Goal: Task Accomplishment & Management: Manage account settings

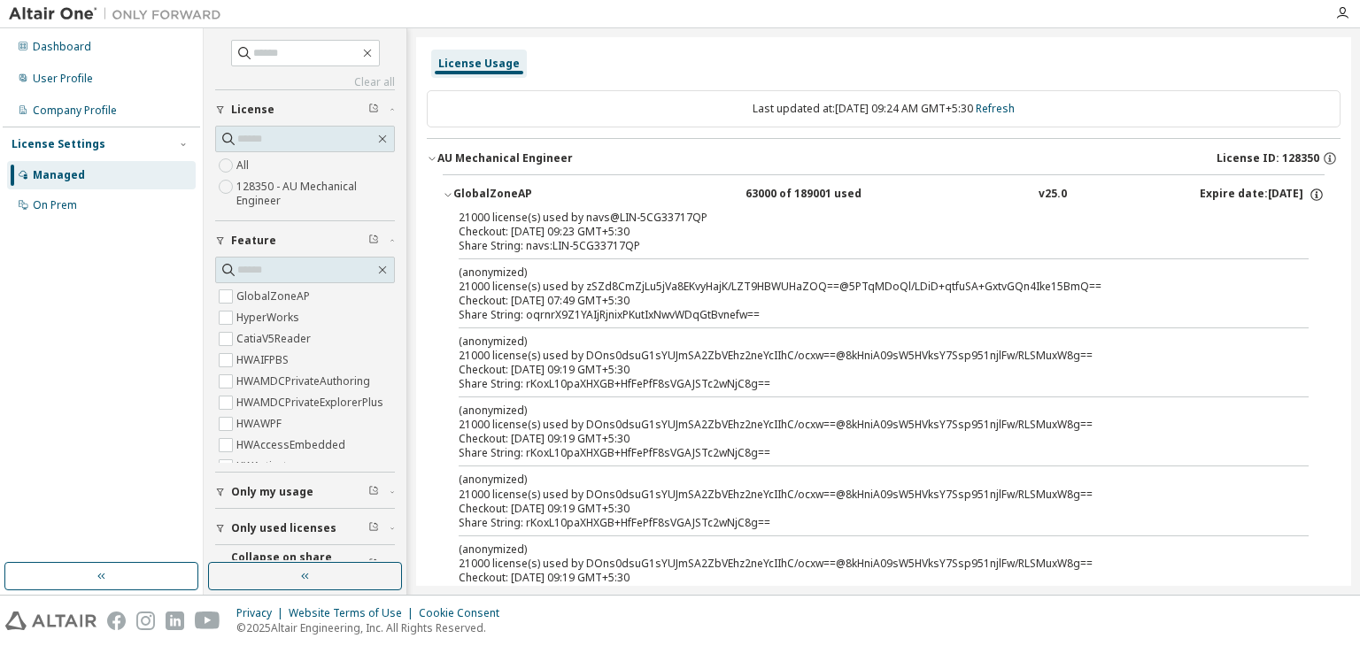
scroll to position [67, 0]
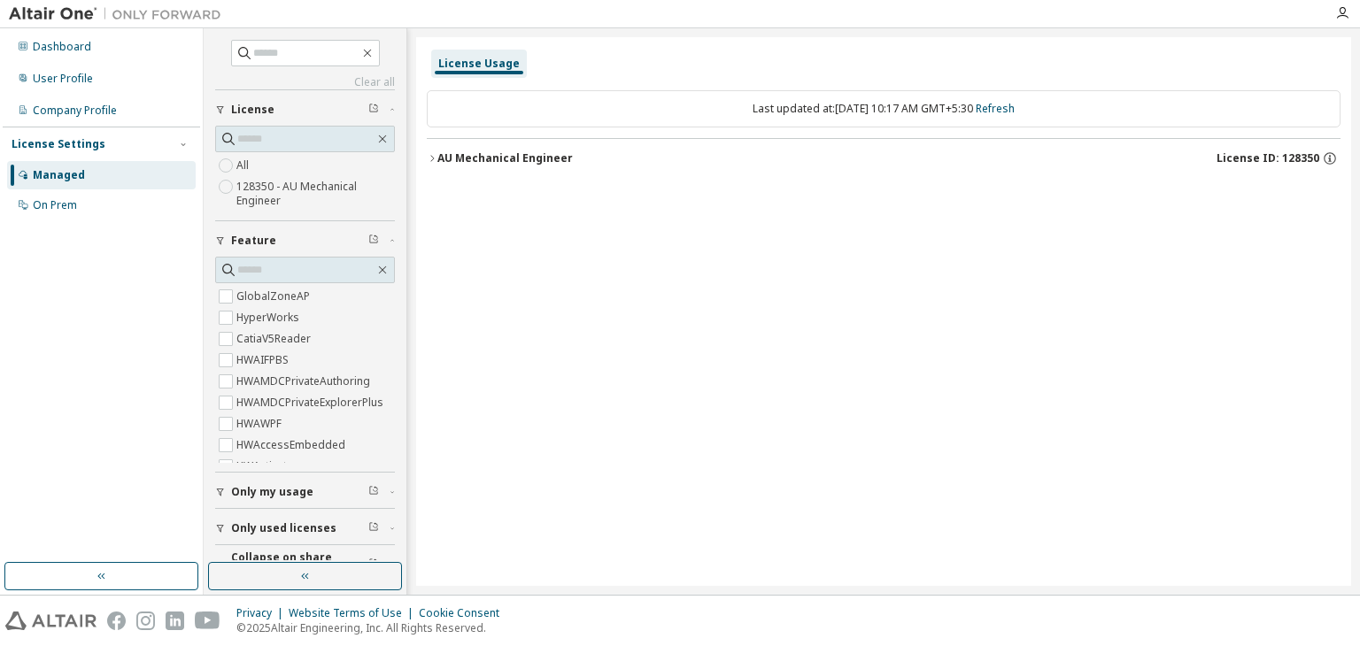
click at [428, 159] on icon "button" at bounding box center [432, 158] width 11 height 11
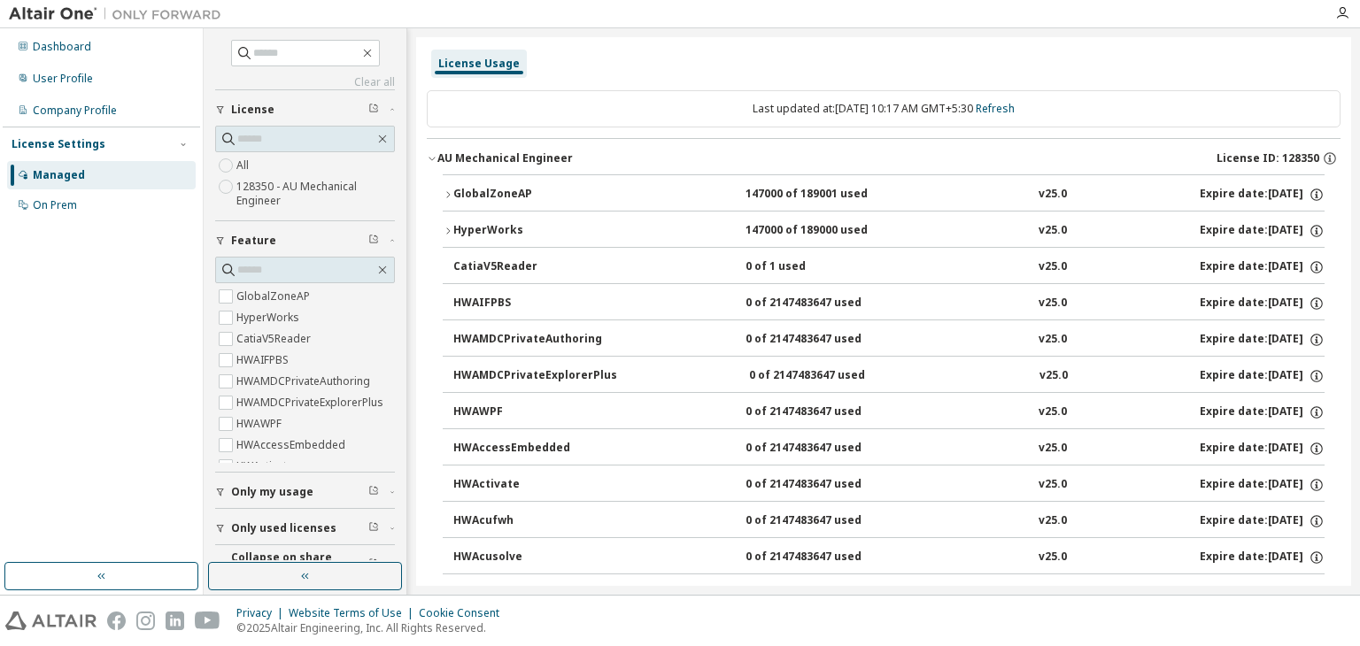
click at [443, 191] on icon "button" at bounding box center [448, 194] width 11 height 11
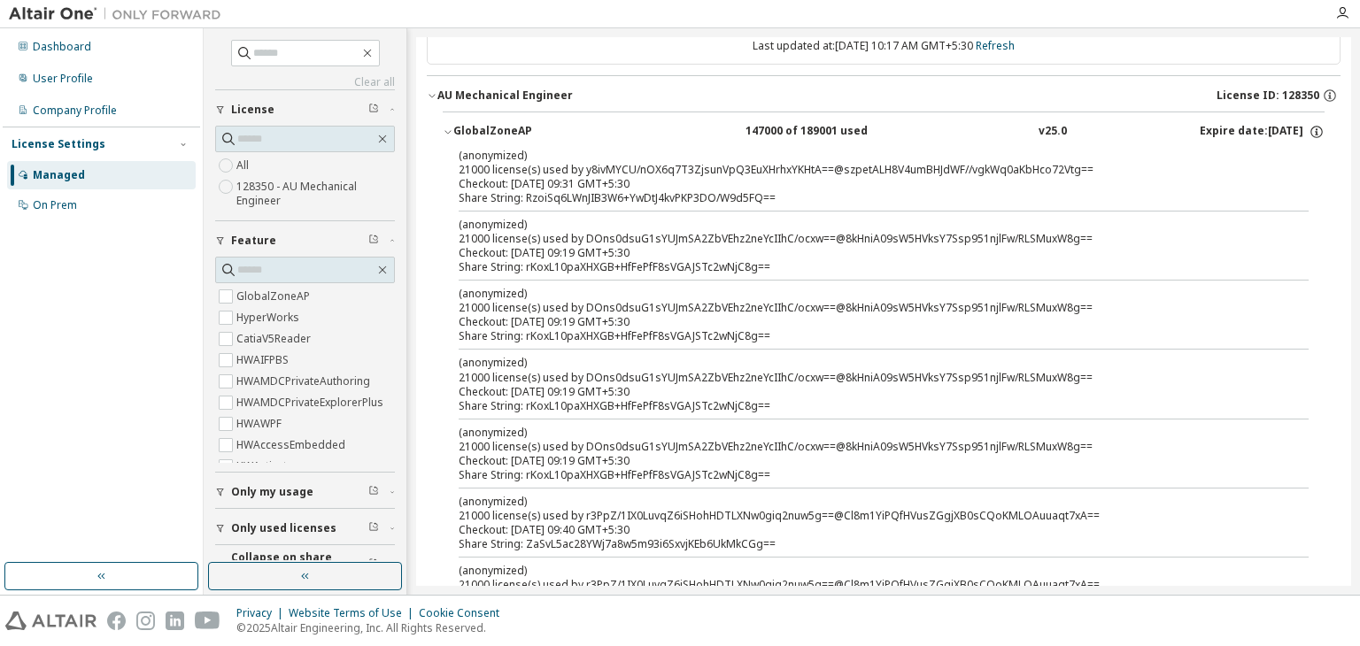
scroll to position [89, 0]
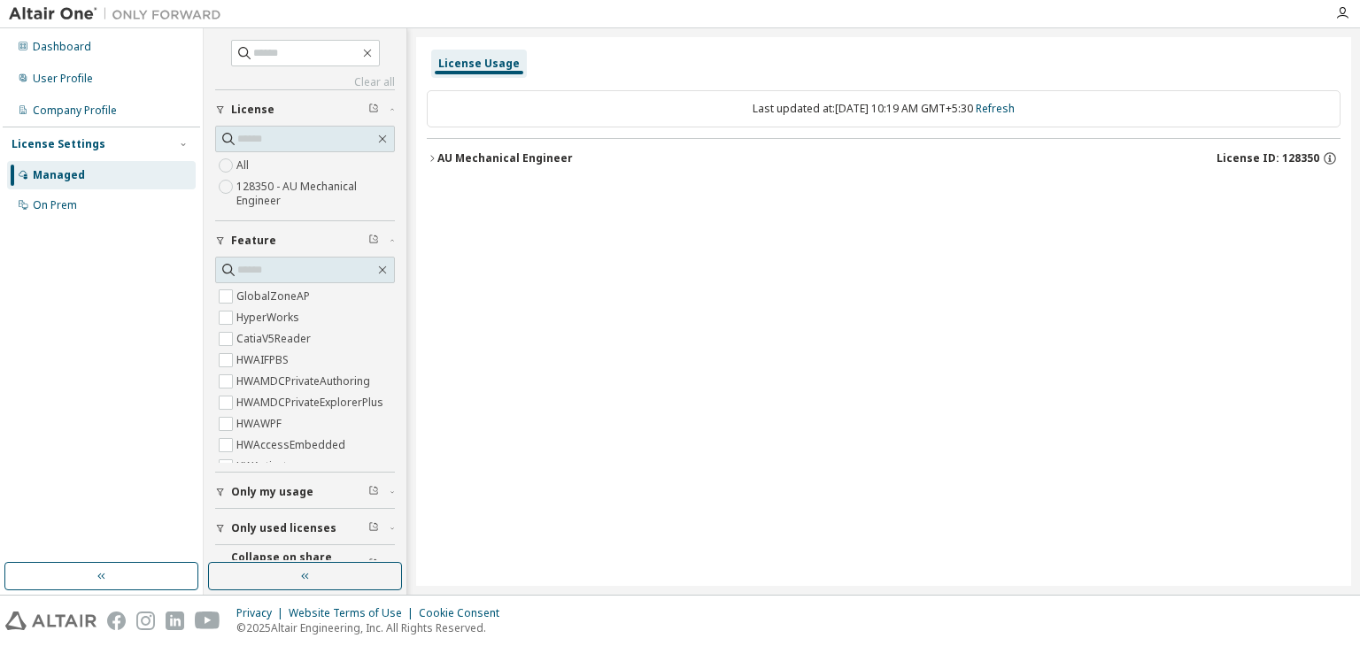
click at [429, 159] on icon "button" at bounding box center [432, 158] width 11 height 11
drag, startPoint x: 440, startPoint y: 160, endPoint x: 471, endPoint y: 212, distance: 60.0
click at [439, 160] on div "AU Mechanical Engineer" at bounding box center [504, 158] width 135 height 14
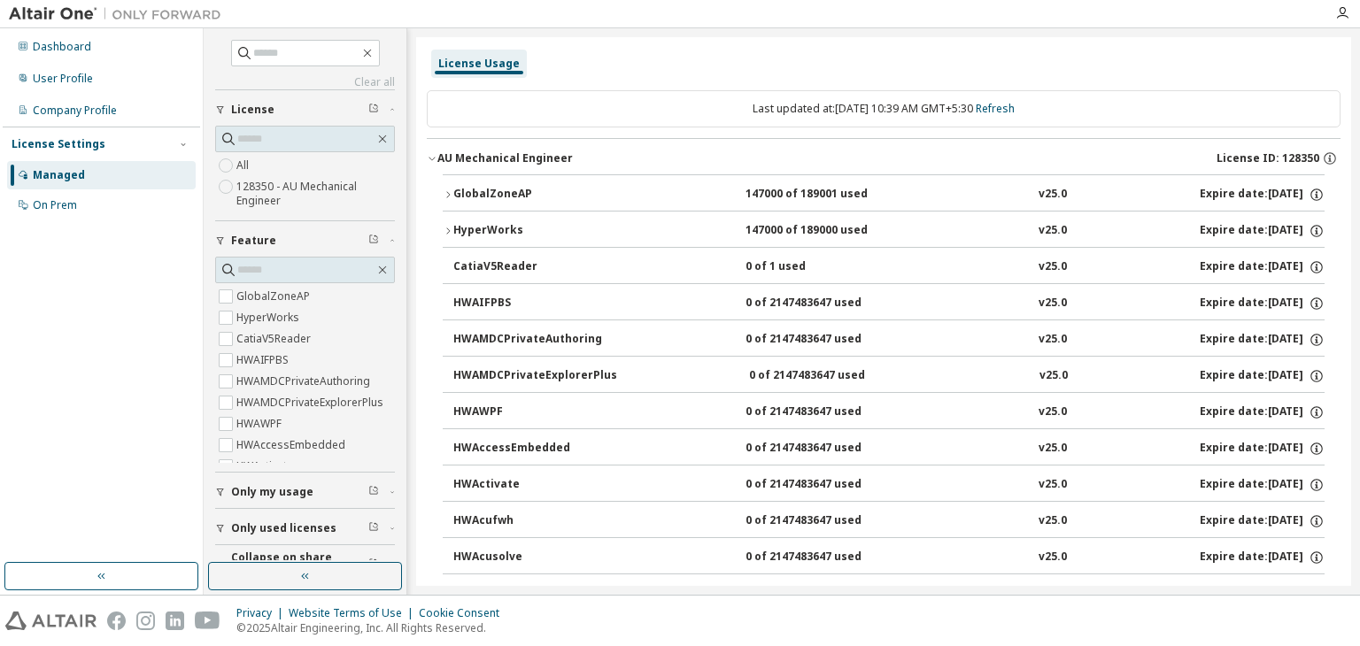
click at [452, 193] on icon "button" at bounding box center [448, 194] width 11 height 11
